Goal: Task Accomplishment & Management: Complete application form

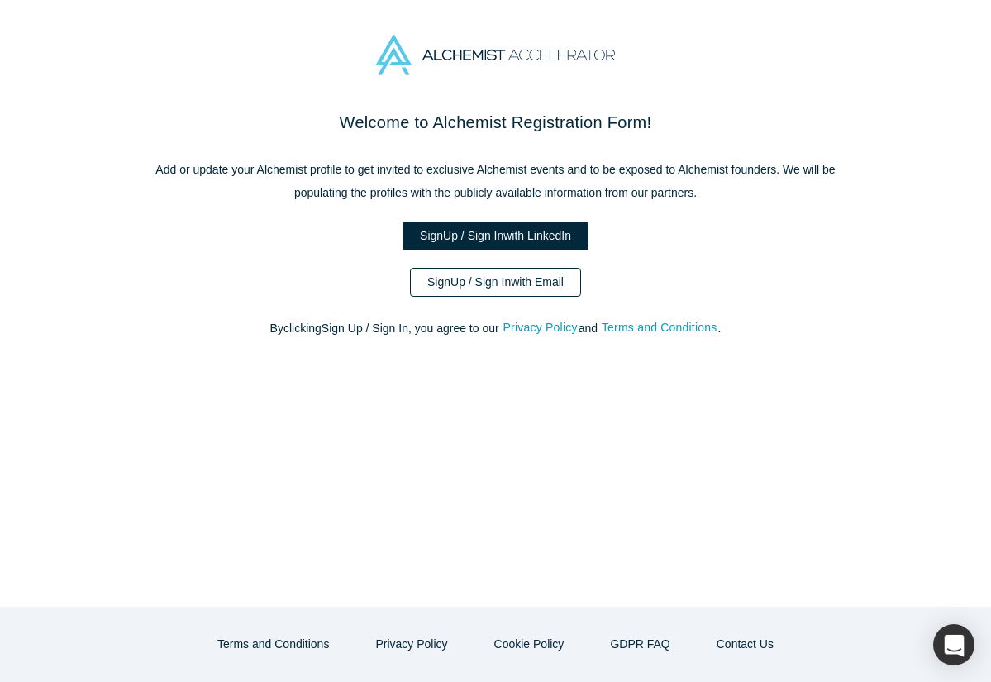
click at [561, 288] on link "Sign Up / Sign In with Email" at bounding box center [495, 282] width 171 height 29
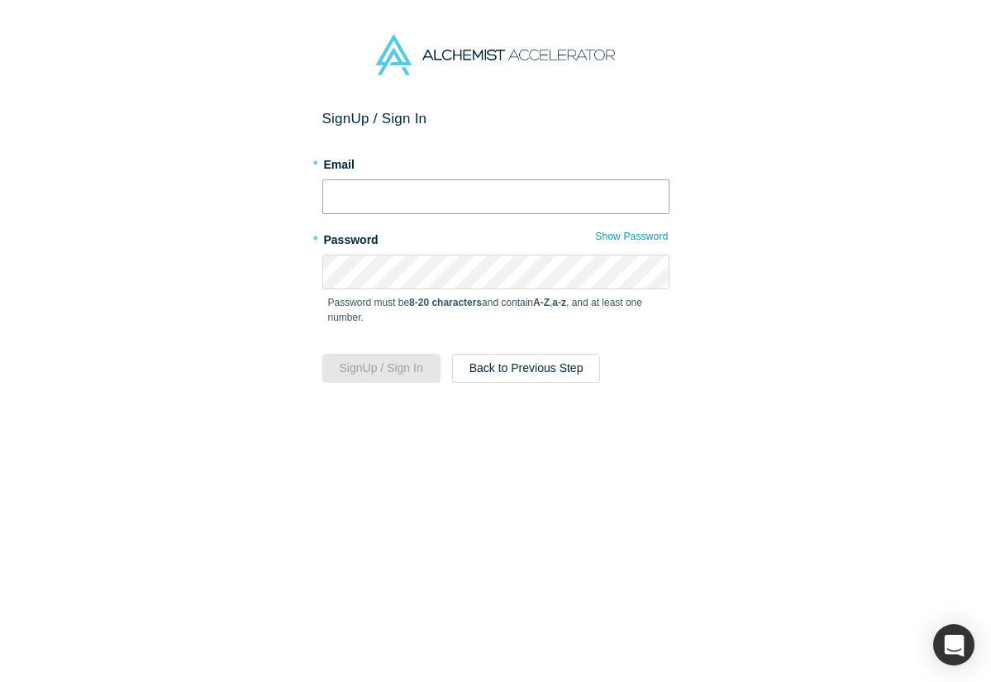
click at [481, 193] on input "text" at bounding box center [495, 196] width 347 height 35
type input "[EMAIL_ADDRESS][DOMAIN_NAME]"
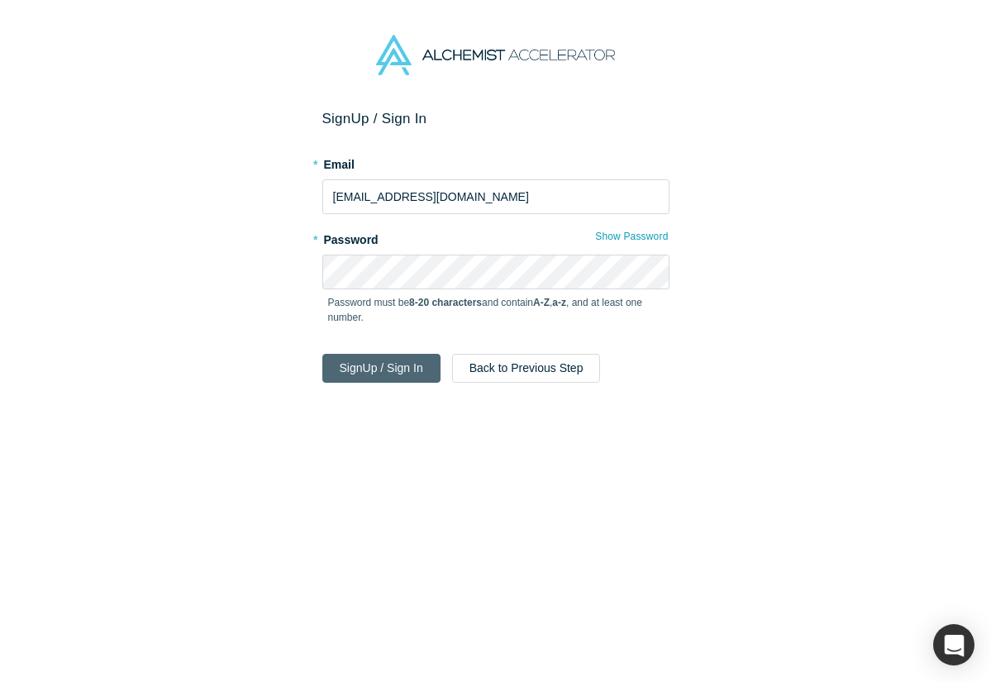
click at [416, 366] on button "Sign Up / Sign In" at bounding box center [381, 368] width 118 height 29
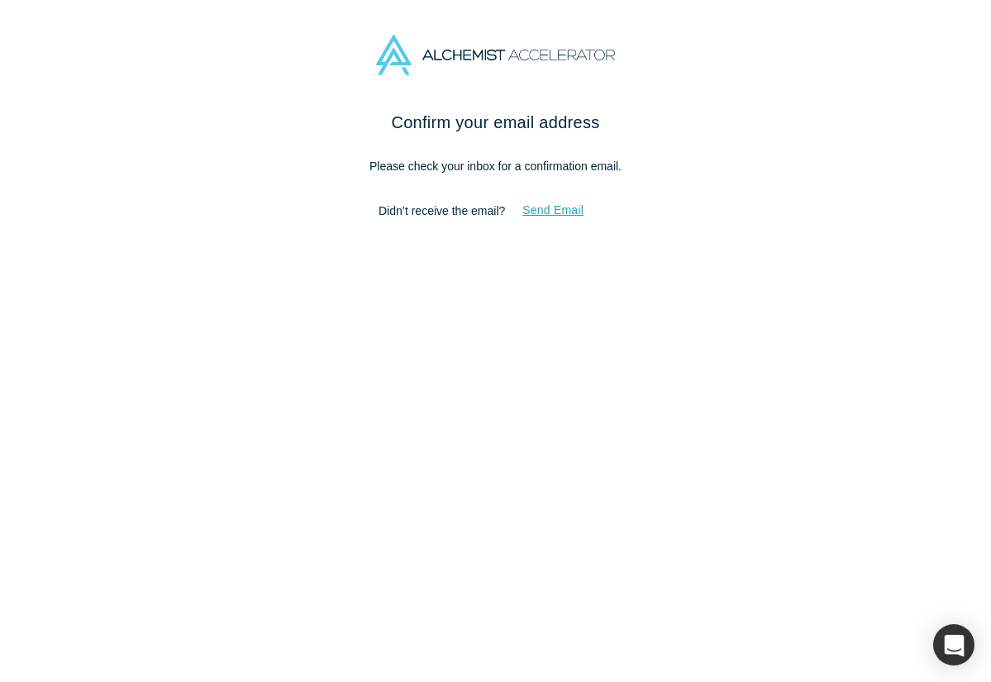
click at [538, 207] on button "Send Email" at bounding box center [553, 210] width 96 height 29
click at [341, 122] on h2 "Confirm your email address" at bounding box center [496, 122] width 695 height 25
click at [475, 131] on h2 "Confirm your email address" at bounding box center [496, 122] width 695 height 25
click at [414, 50] on img at bounding box center [495, 55] width 238 height 41
click at [543, 210] on button "Send Email" at bounding box center [553, 210] width 96 height 29
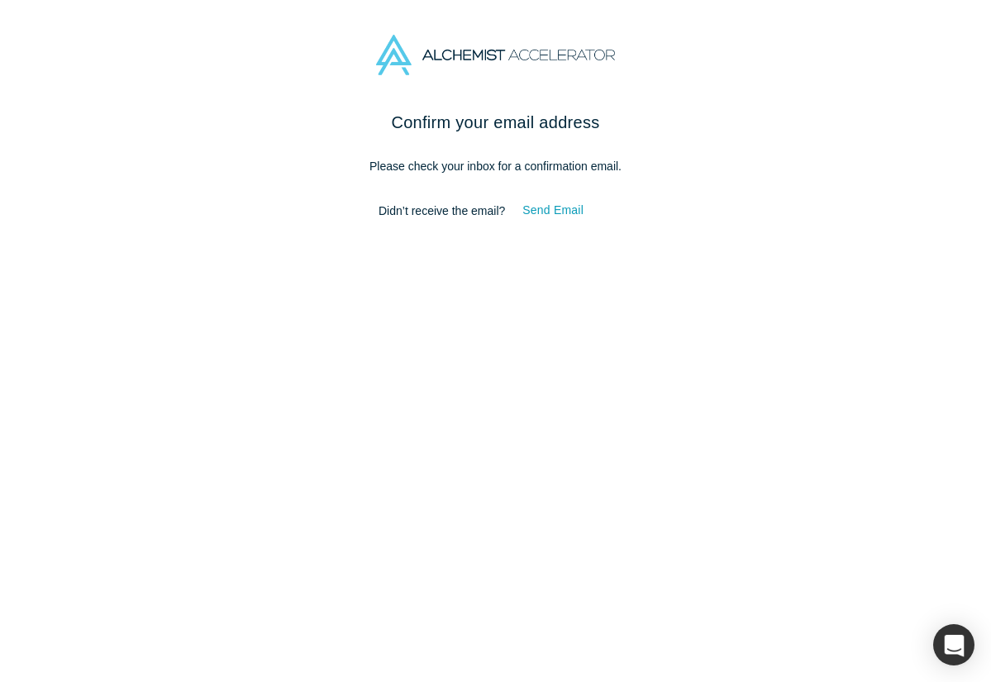
click at [404, 56] on img at bounding box center [495, 55] width 238 height 41
